Goal: Connect with others: Connect with others

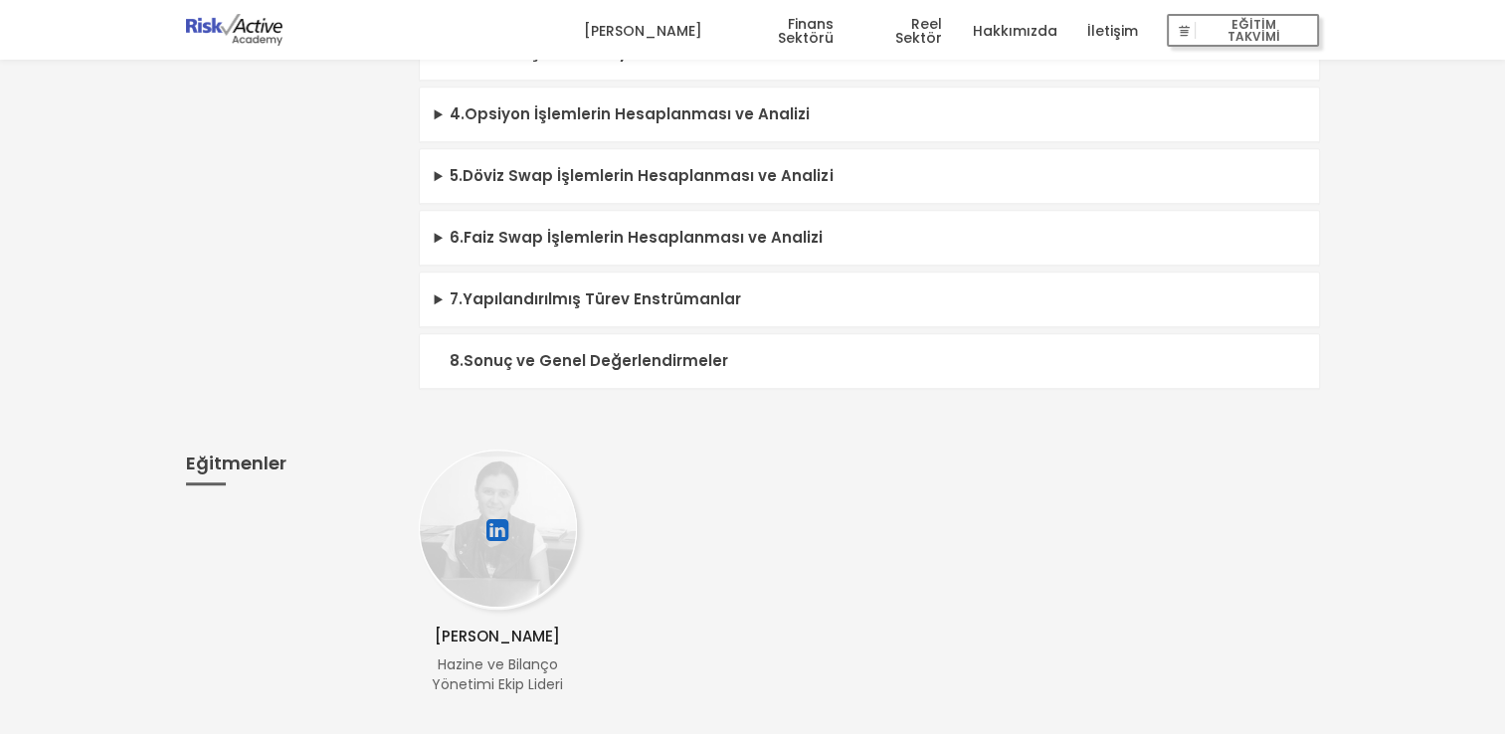
scroll to position [1293, 0]
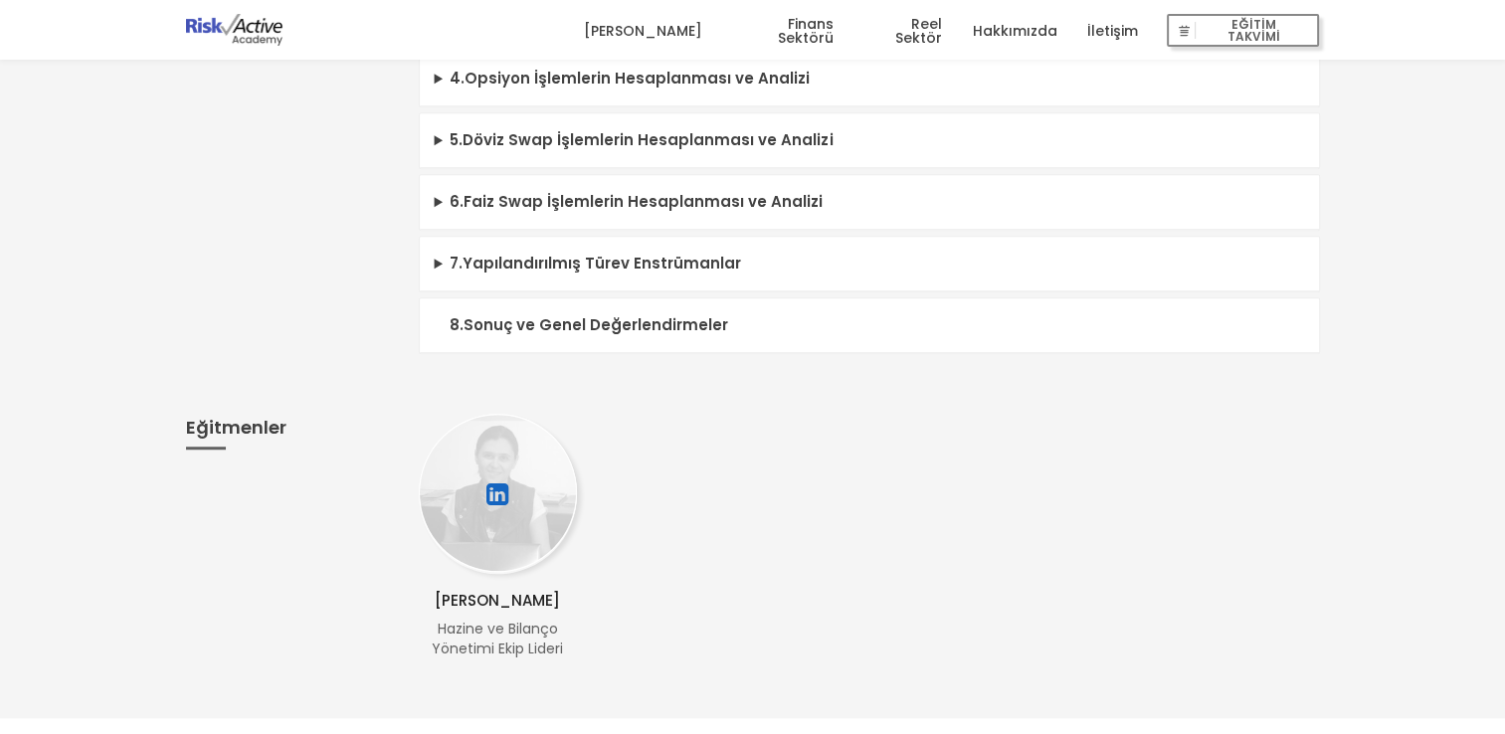
click at [568, 519] on div at bounding box center [498, 494] width 158 height 160
click at [523, 527] on div at bounding box center [498, 494] width 158 height 160
click at [508, 633] on span "Hazine ve Bilanço Yönetimi Ekip Lideri" at bounding box center [497, 639] width 131 height 40
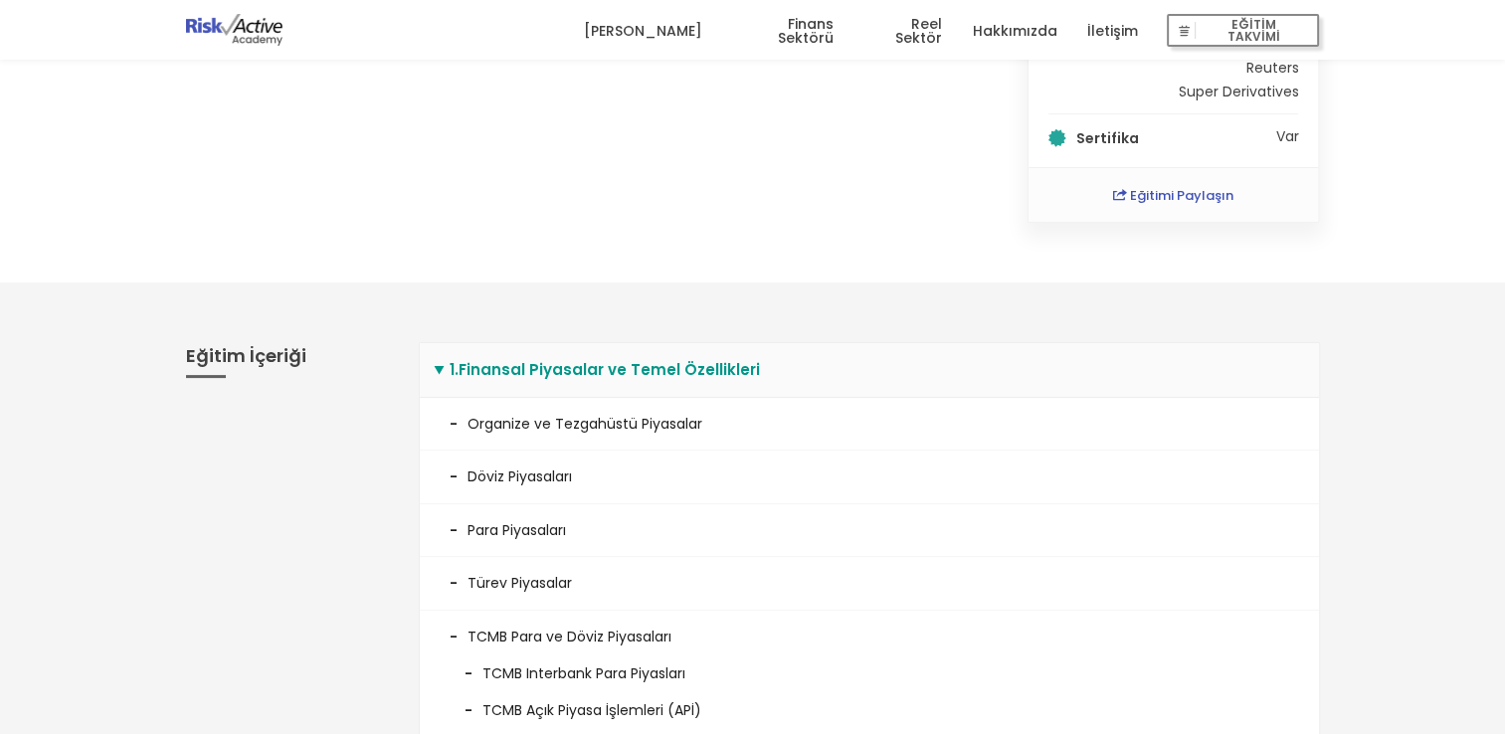
scroll to position [398, 0]
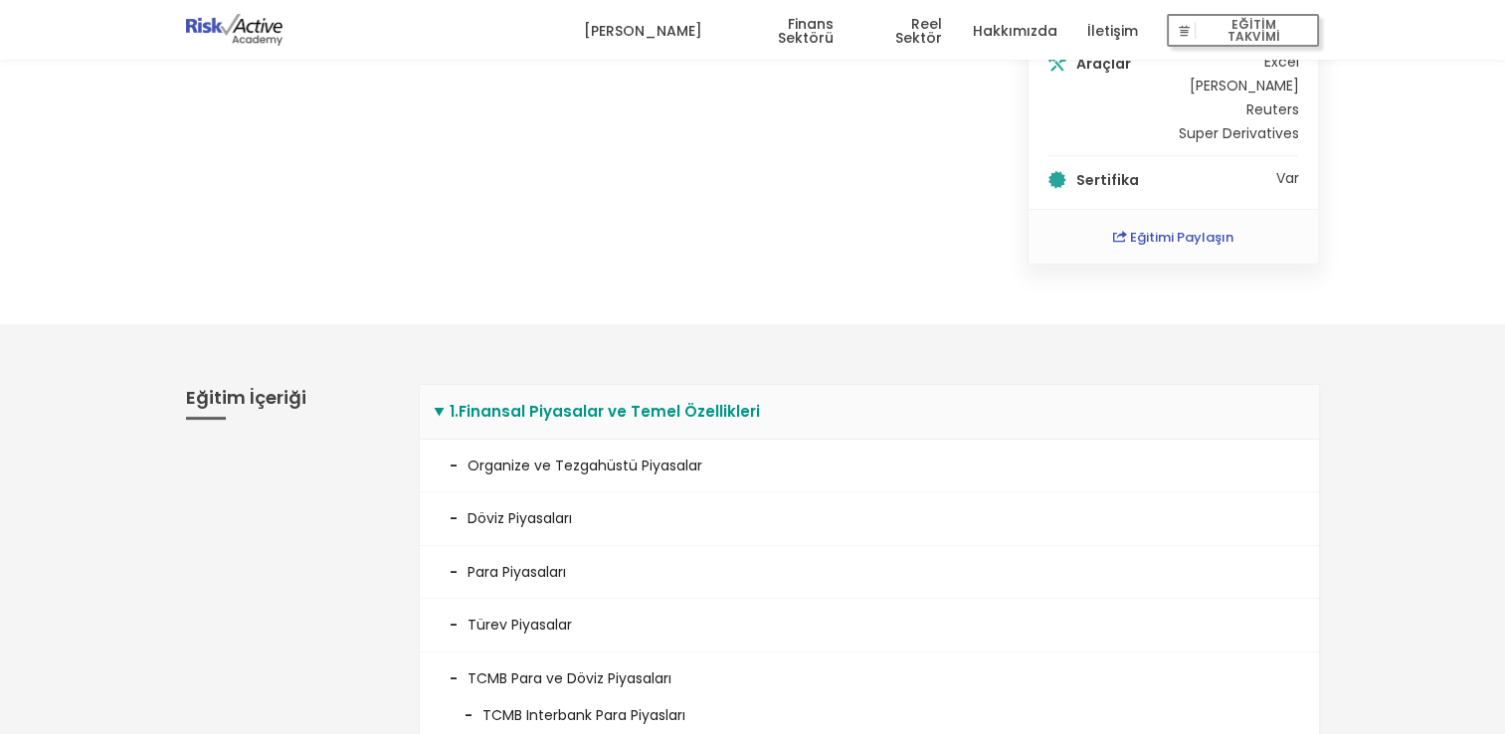
click at [503, 549] on li "Para Piyasaları" at bounding box center [869, 572] width 899 height 53
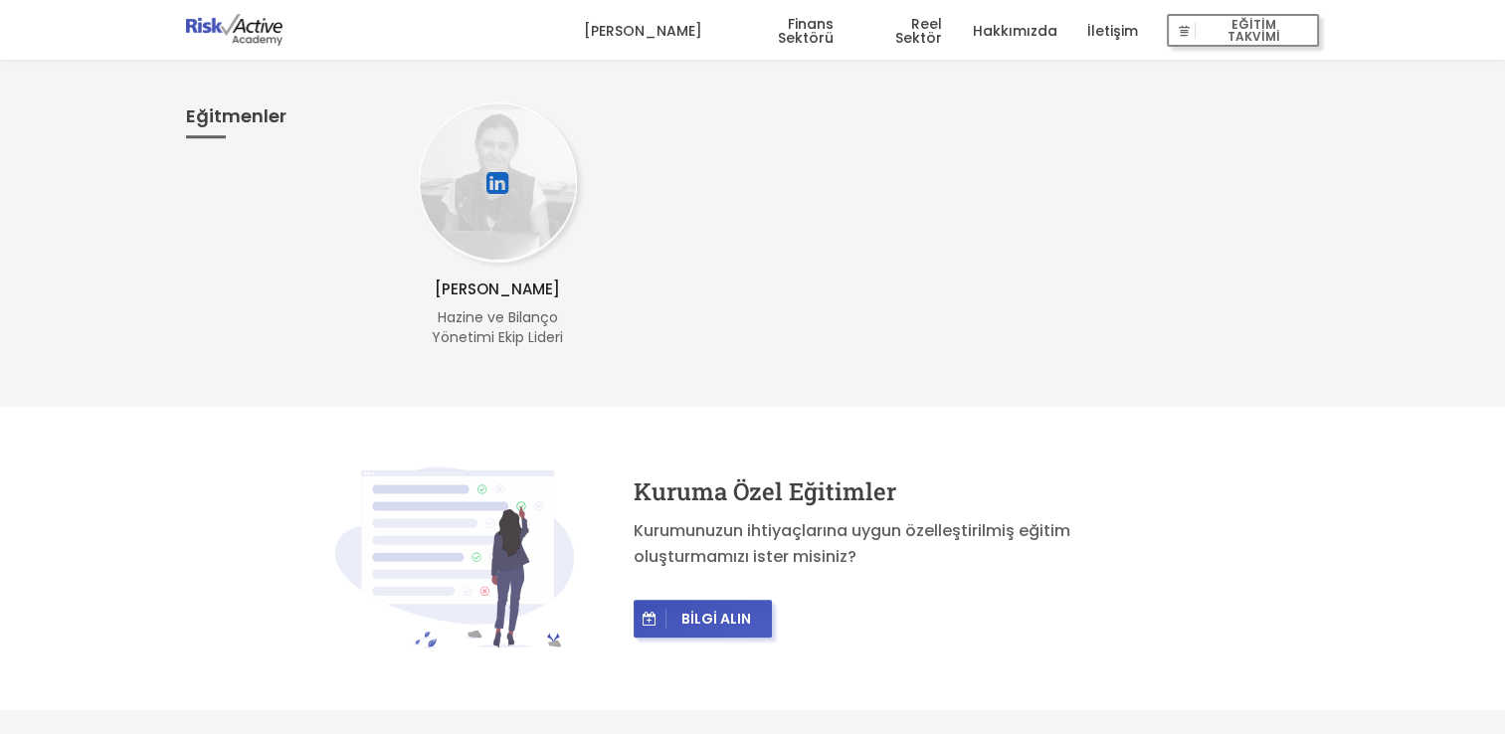
scroll to position [1393, 0]
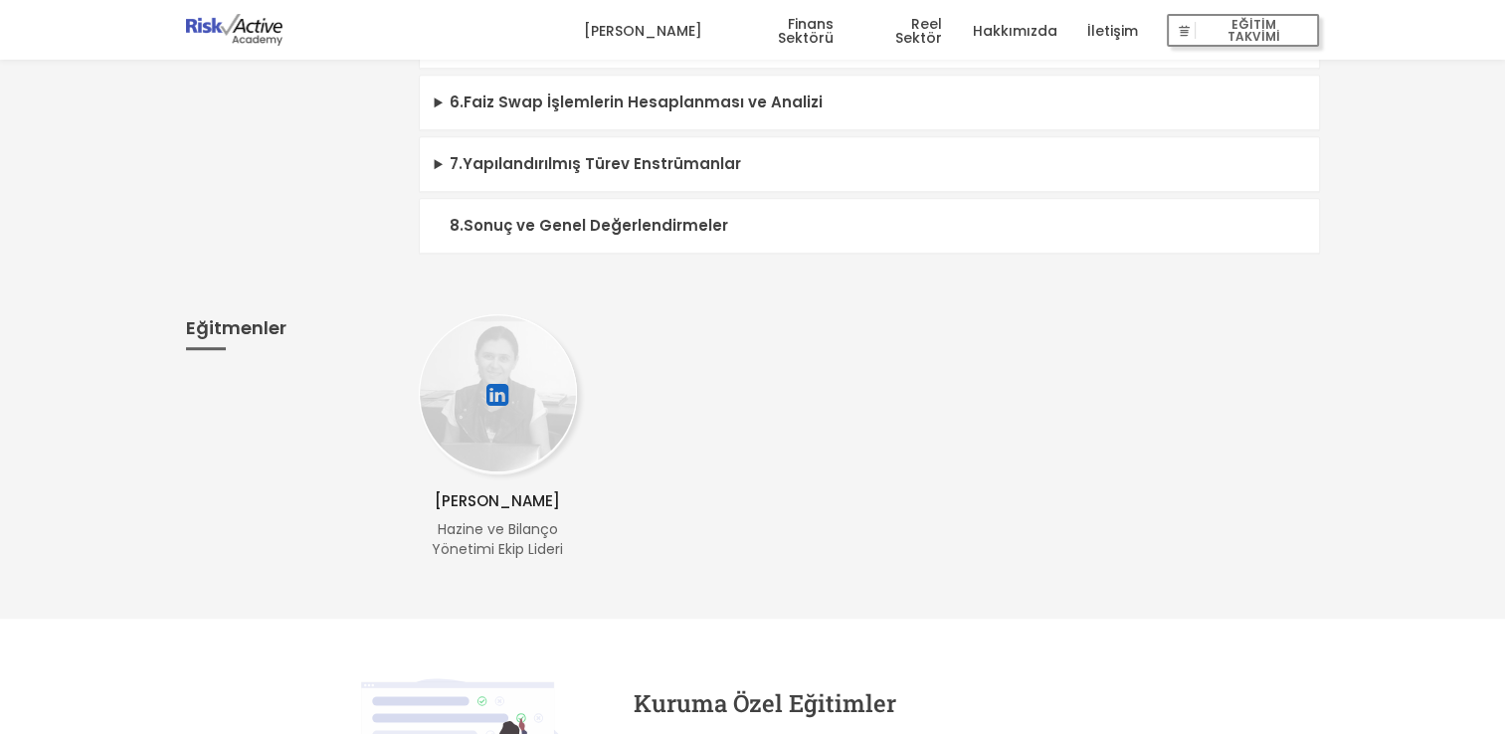
click at [536, 492] on p "[PERSON_NAME]" at bounding box center [498, 502] width 158 height 24
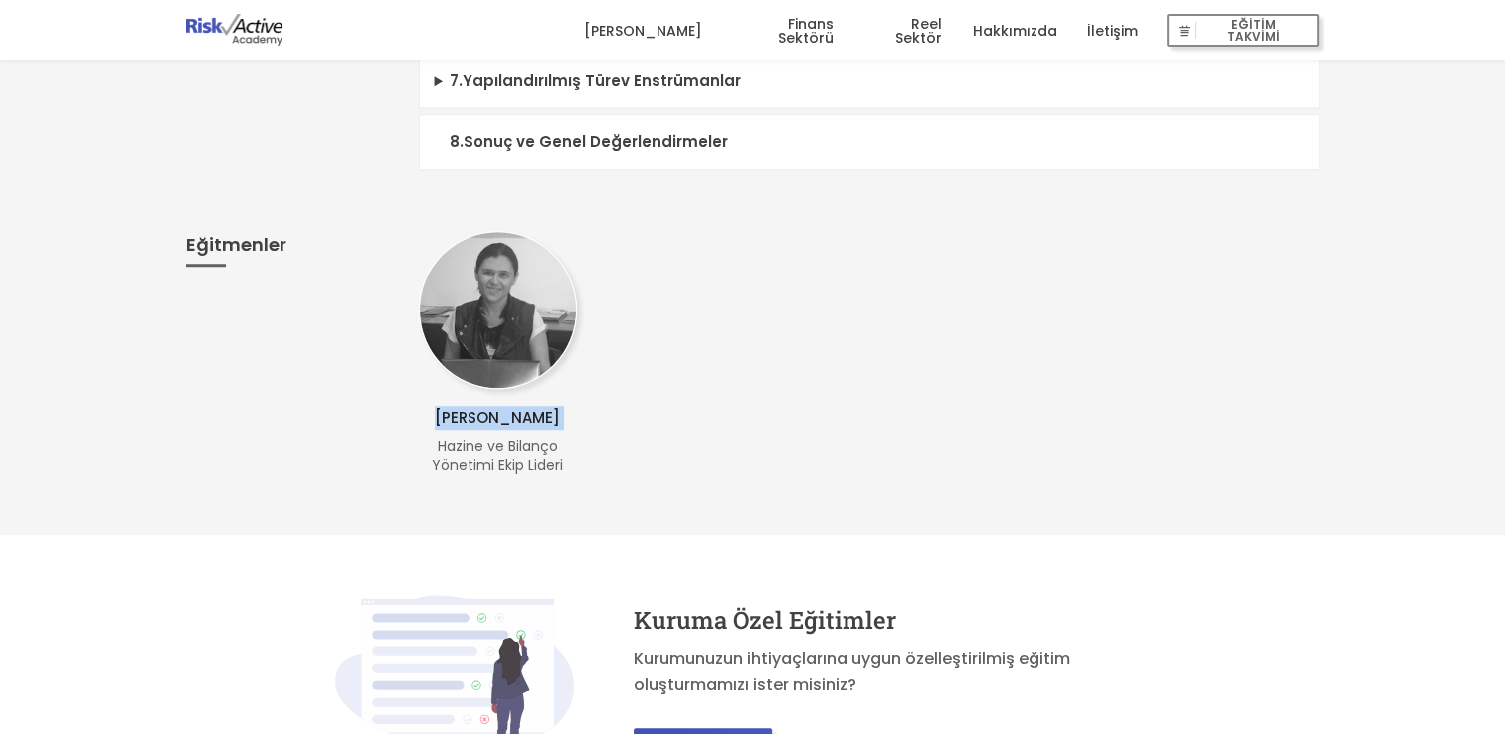
scroll to position [1592, 0]
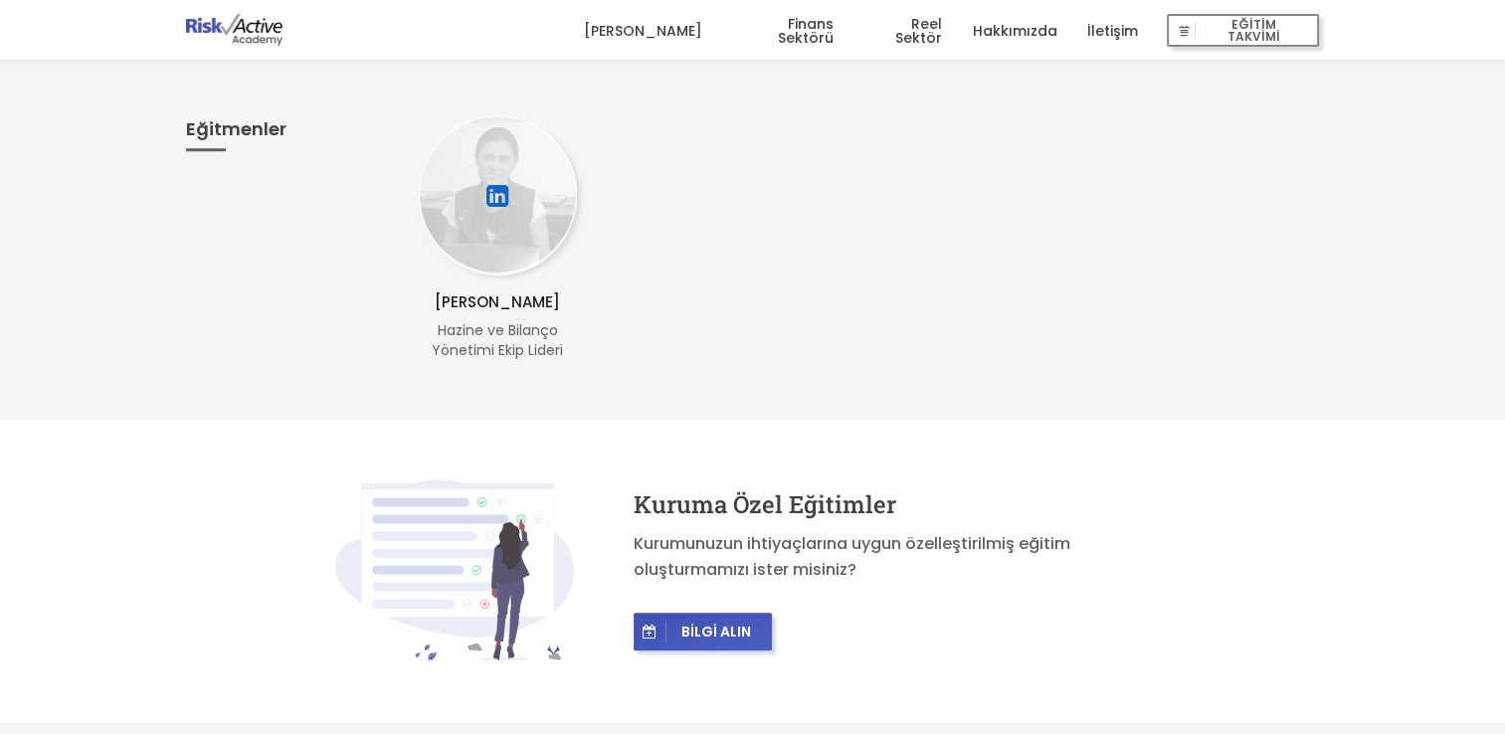
click at [467, 149] on div at bounding box center [498, 195] width 158 height 160
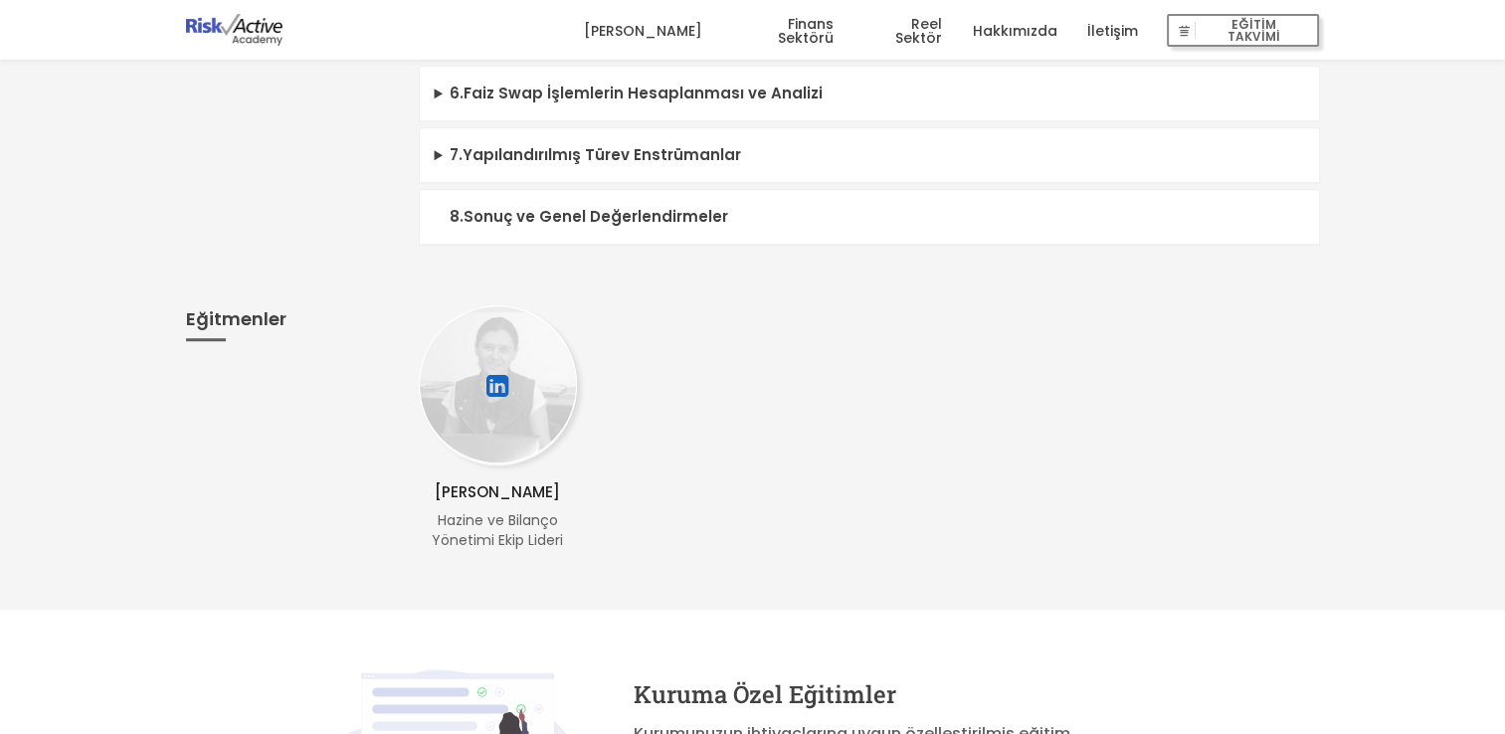
scroll to position [1393, 0]
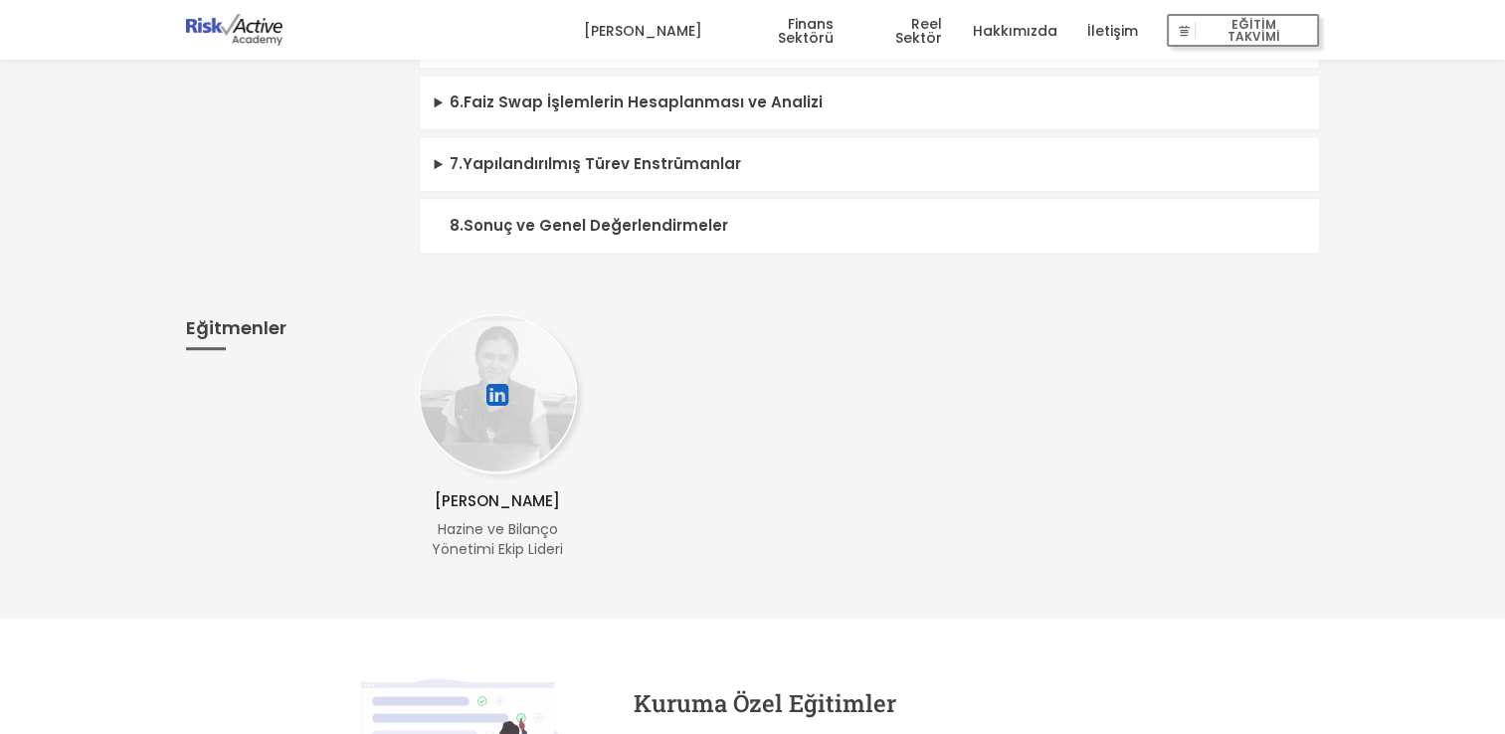
click at [497, 385] on icon at bounding box center [498, 395] width 26 height 36
